Goal: Navigation & Orientation: Find specific page/section

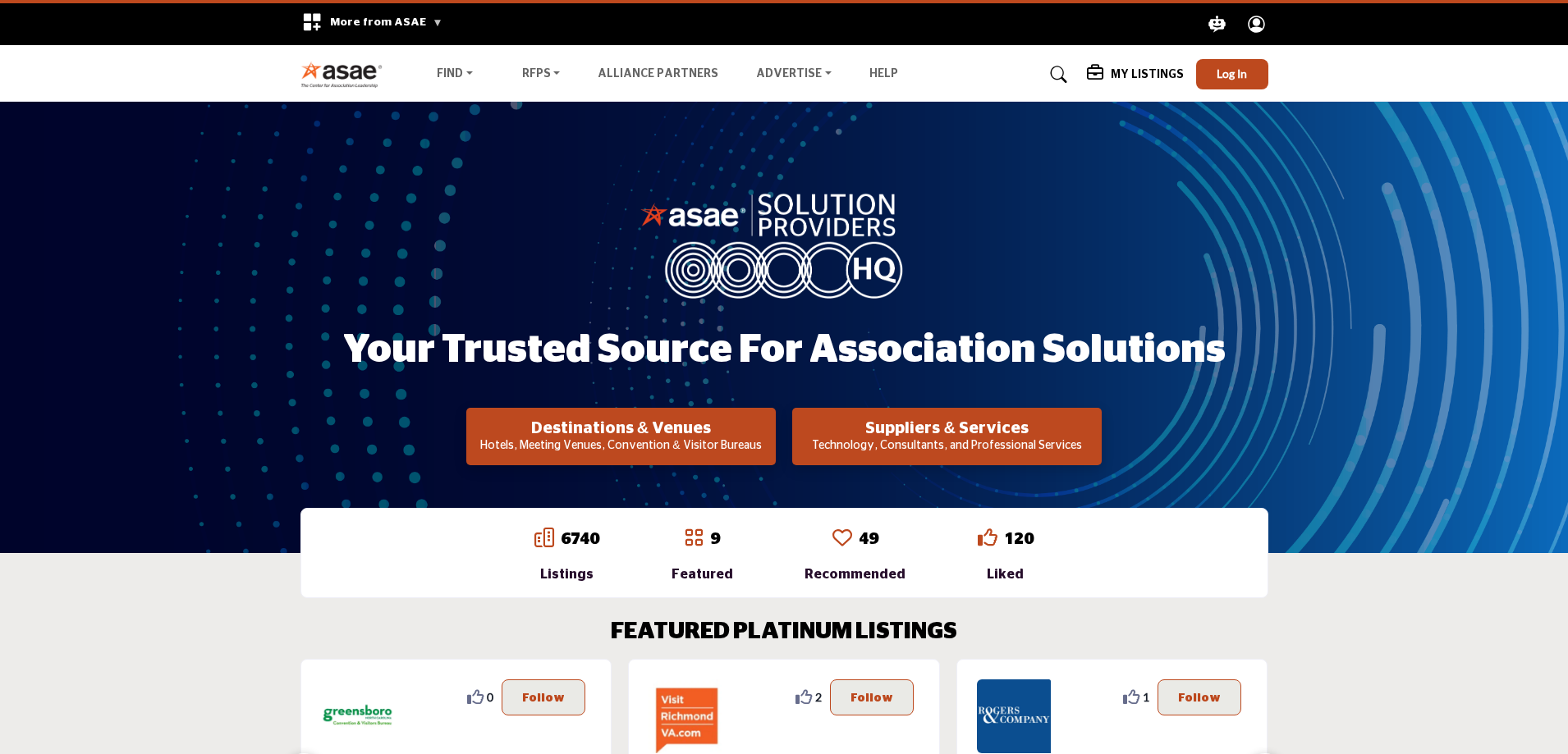
click at [422, 24] on span "More from ASAE" at bounding box center [386, 21] width 112 height 12
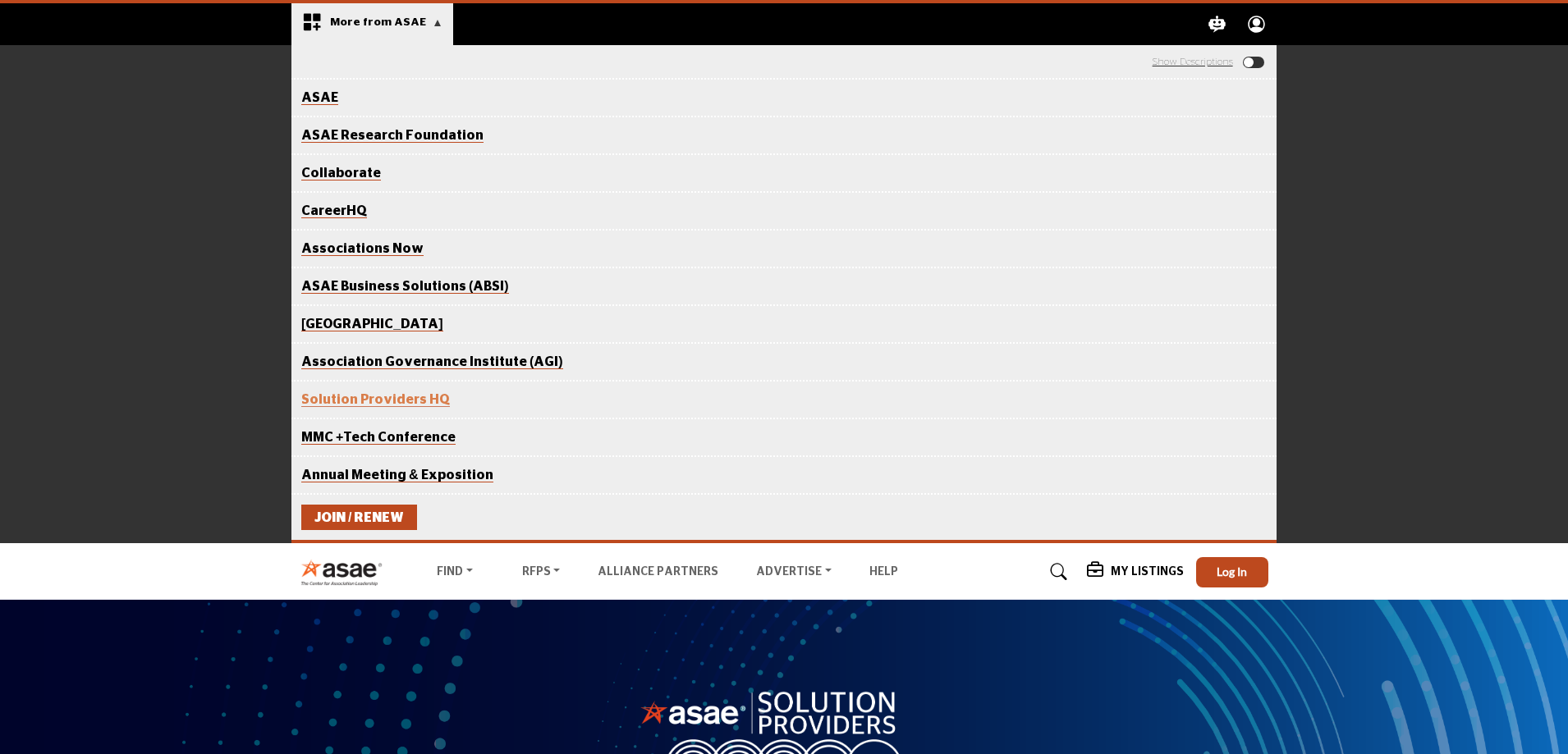
click at [237, 105] on div "ASAE The Center for Association Excellence ASAE Research Foundation Advancing k…" at bounding box center [784, 295] width 1568 height 499
click at [638, 27] on div "More from ASAE .asae-eb-switcher-icon { fill: #ffffff; stroke-width: 0px; } .as…" at bounding box center [537, 24] width 492 height 42
click at [1324, 43] on section "More from ASAE .asae-eb-switcher-icon { fill: #ffffff; stroke-width: 0px; } .as…" at bounding box center [784, 272] width 1568 height 543
click at [255, 27] on section "More from ASAE .asae-eb-switcher-icon { fill: #ffffff; stroke-width: 0px; } .as…" at bounding box center [784, 272] width 1568 height 543
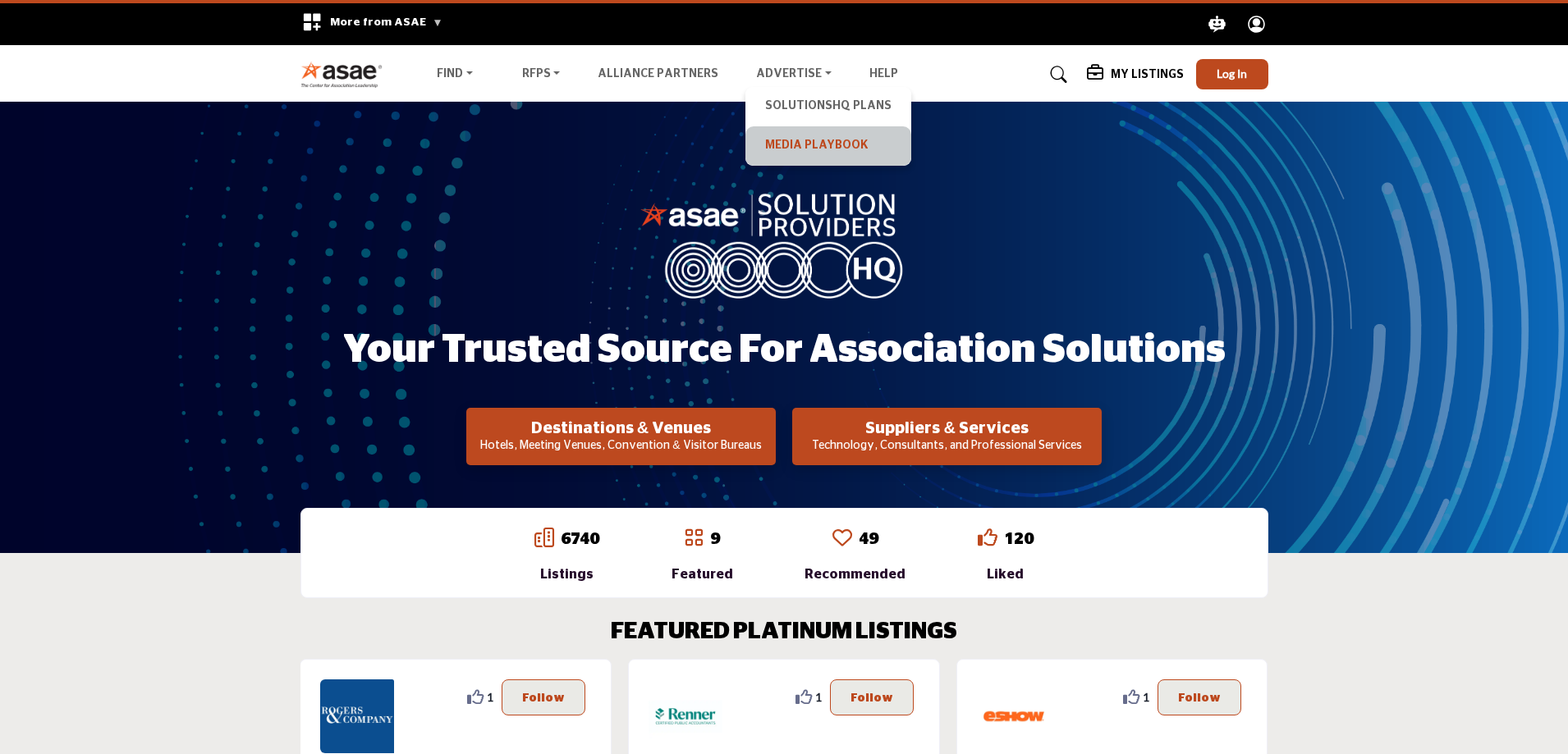
click at [808, 151] on link "Media Playbook" at bounding box center [829, 146] width 150 height 23
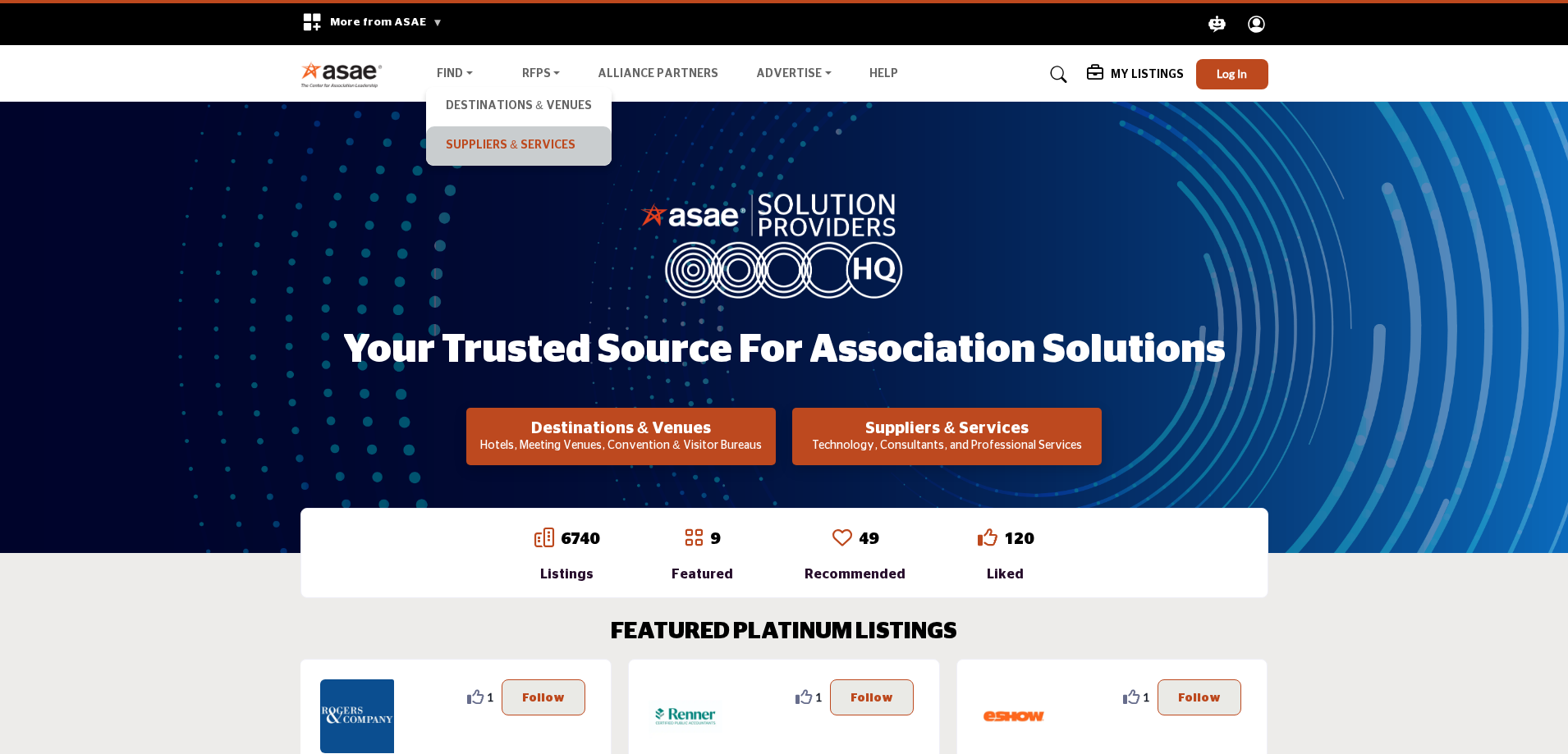
click at [490, 142] on link "Suppliers & Services" at bounding box center [518, 146] width 168 height 23
